Goal: Transaction & Acquisition: Purchase product/service

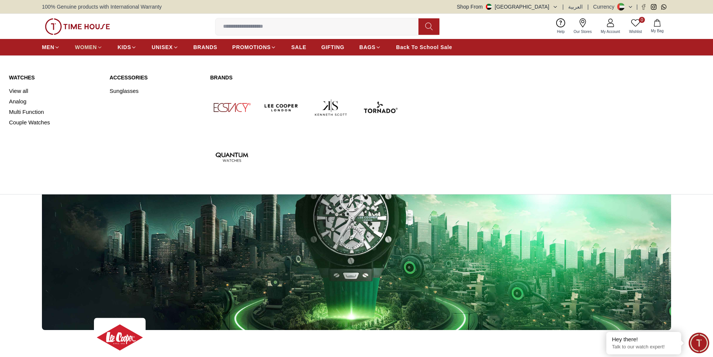
click at [92, 47] on span "WOMEN" at bounding box center [86, 46] width 22 height 7
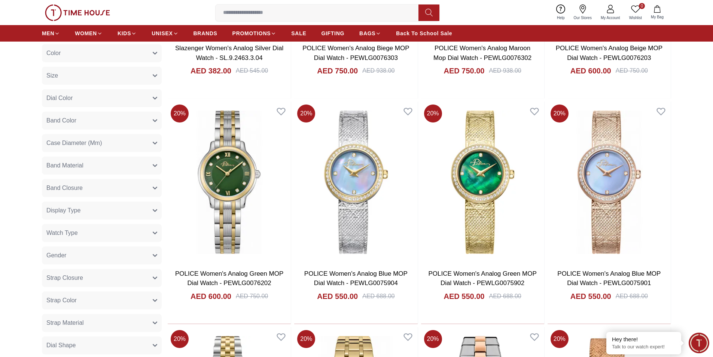
scroll to position [225, 0]
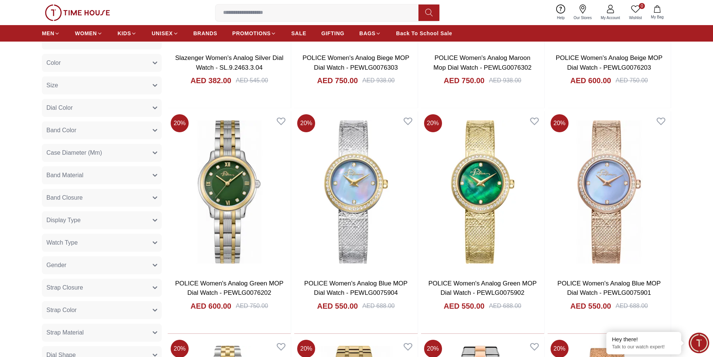
click at [140, 132] on button "Band Color" at bounding box center [102, 130] width 120 height 18
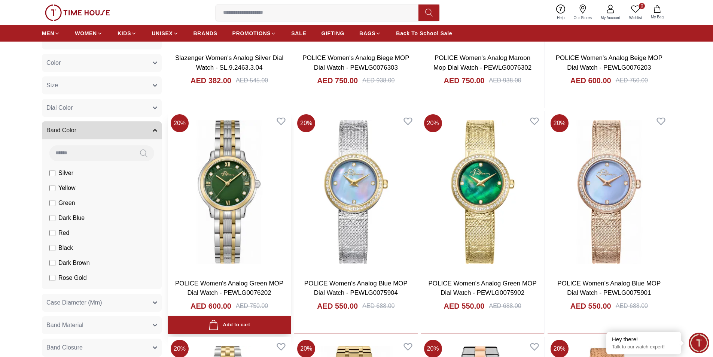
click at [196, 205] on img at bounding box center [229, 191] width 123 height 161
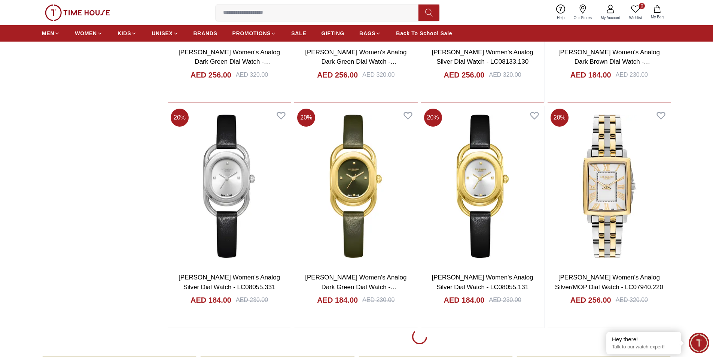
scroll to position [1011, 0]
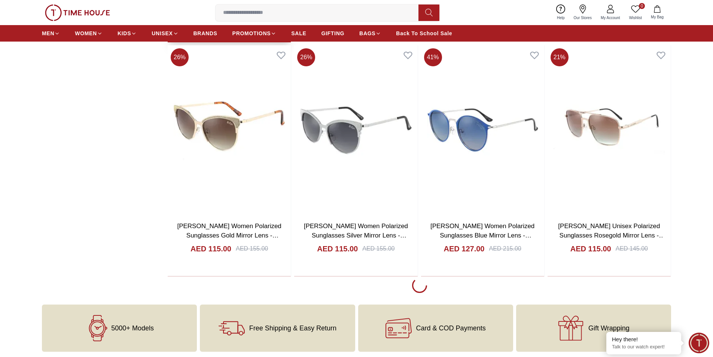
scroll to position [3257, 0]
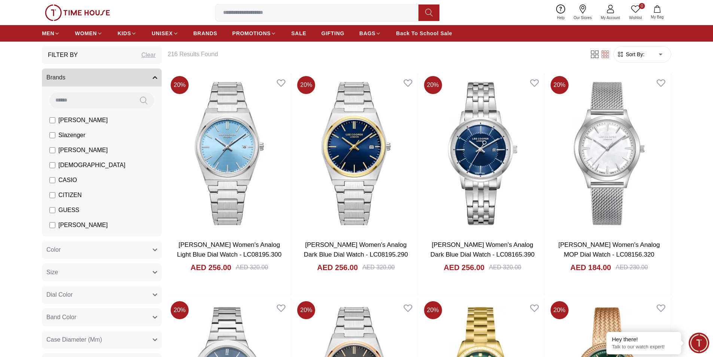
scroll to position [37, 0]
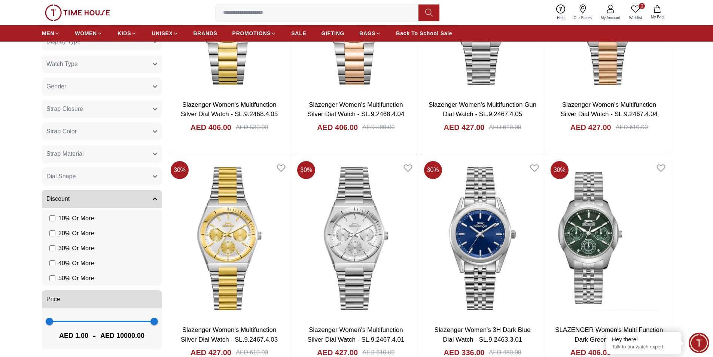
scroll to position [487, 0]
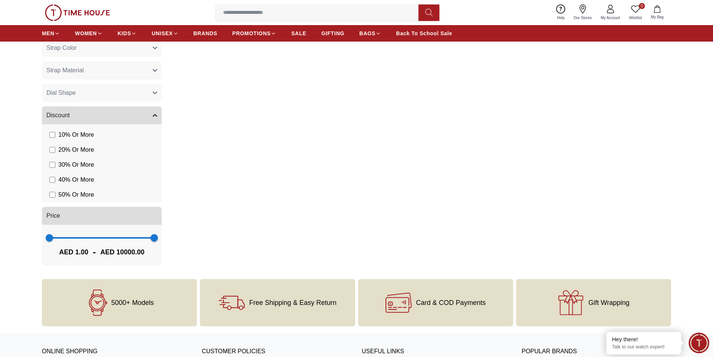
scroll to position [37, 0]
